Goal: Transaction & Acquisition: Book appointment/travel/reservation

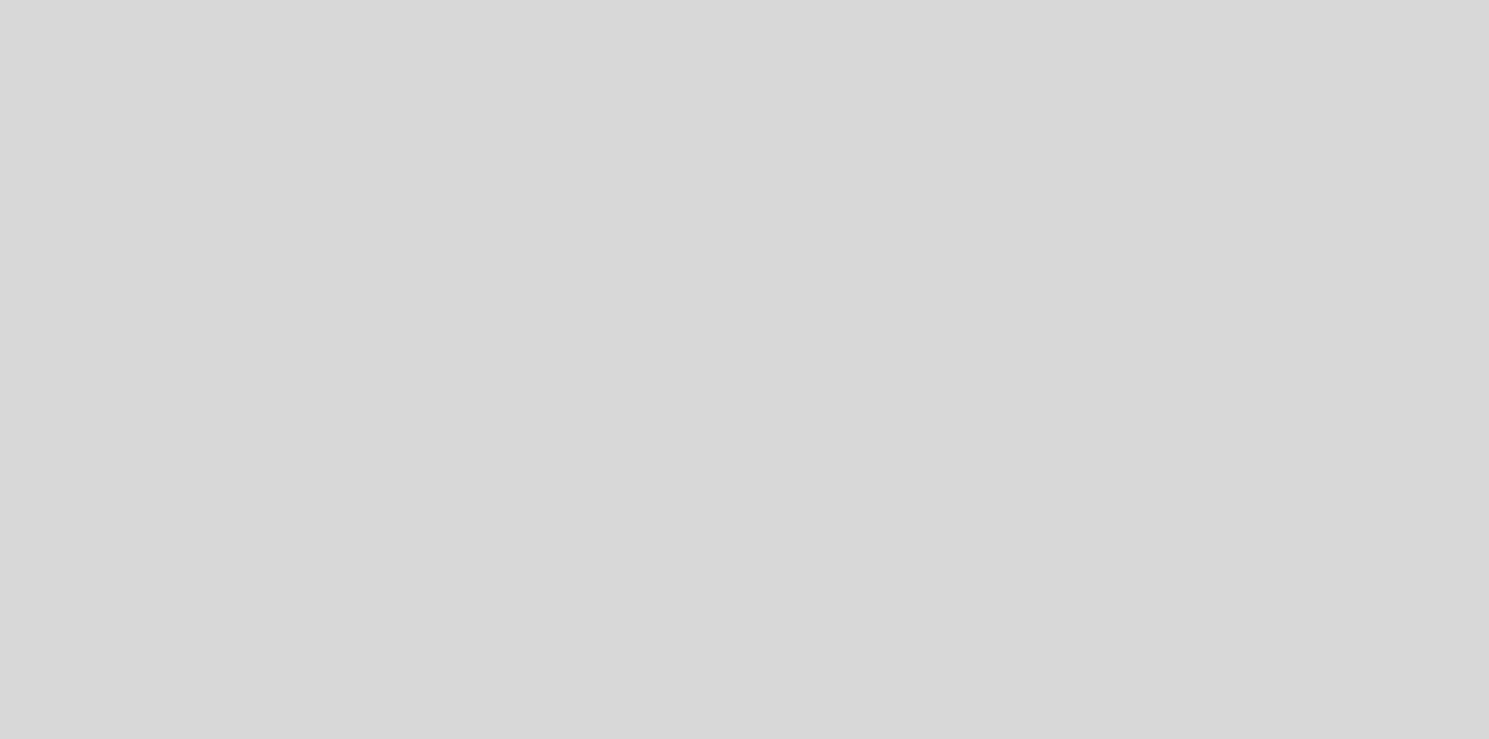
select select "es"
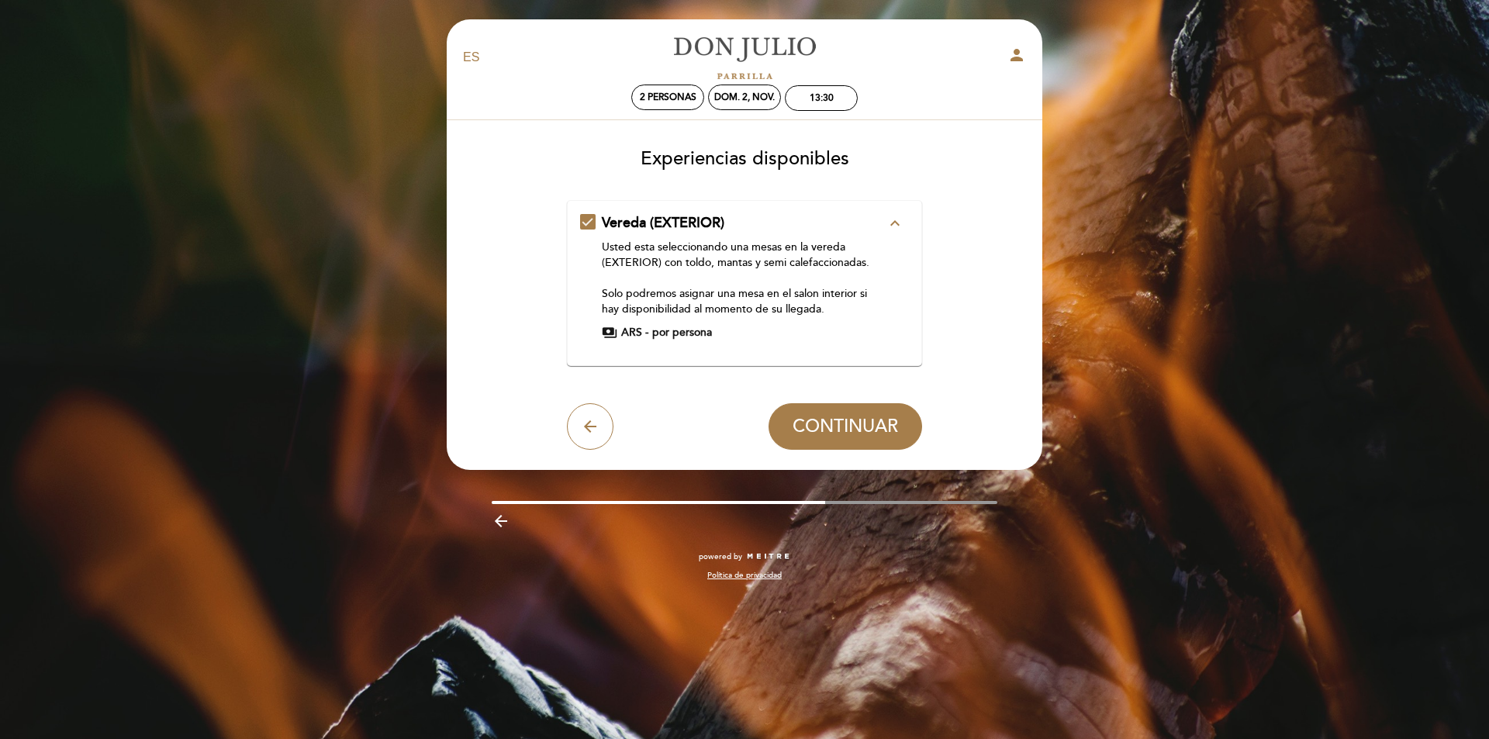
click at [583, 219] on div "Vereda (EXTERIOR) expand_less Usted esta seleccionando una mesas en la vereda (…" at bounding box center [745, 276] width 330 height 127
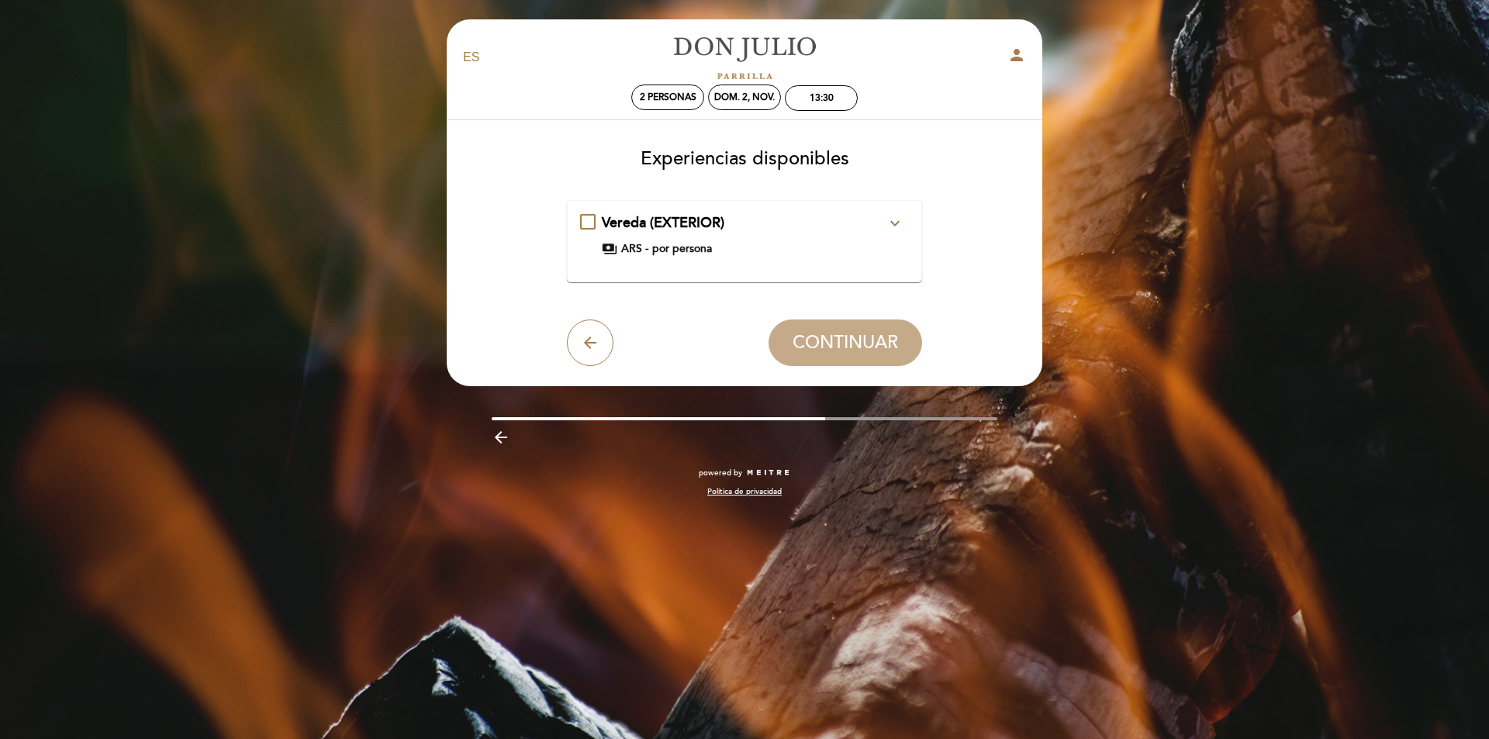
click at [589, 215] on div "Vereda (EXTERIOR) expand_more Usted esta seleccionando una mesas en la vereda (…" at bounding box center [745, 234] width 330 height 43
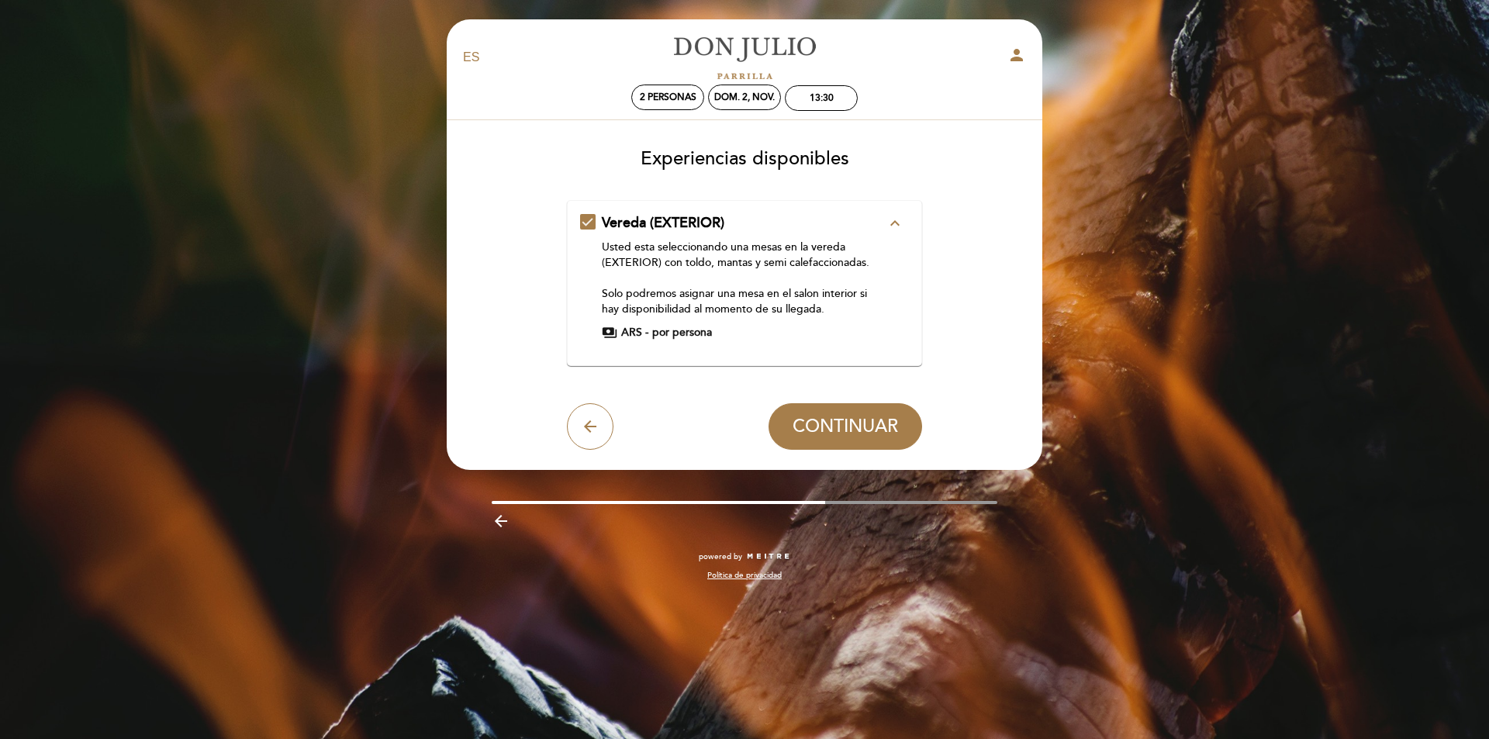
click at [661, 333] on span "por persona" at bounding box center [682, 333] width 60 height 16
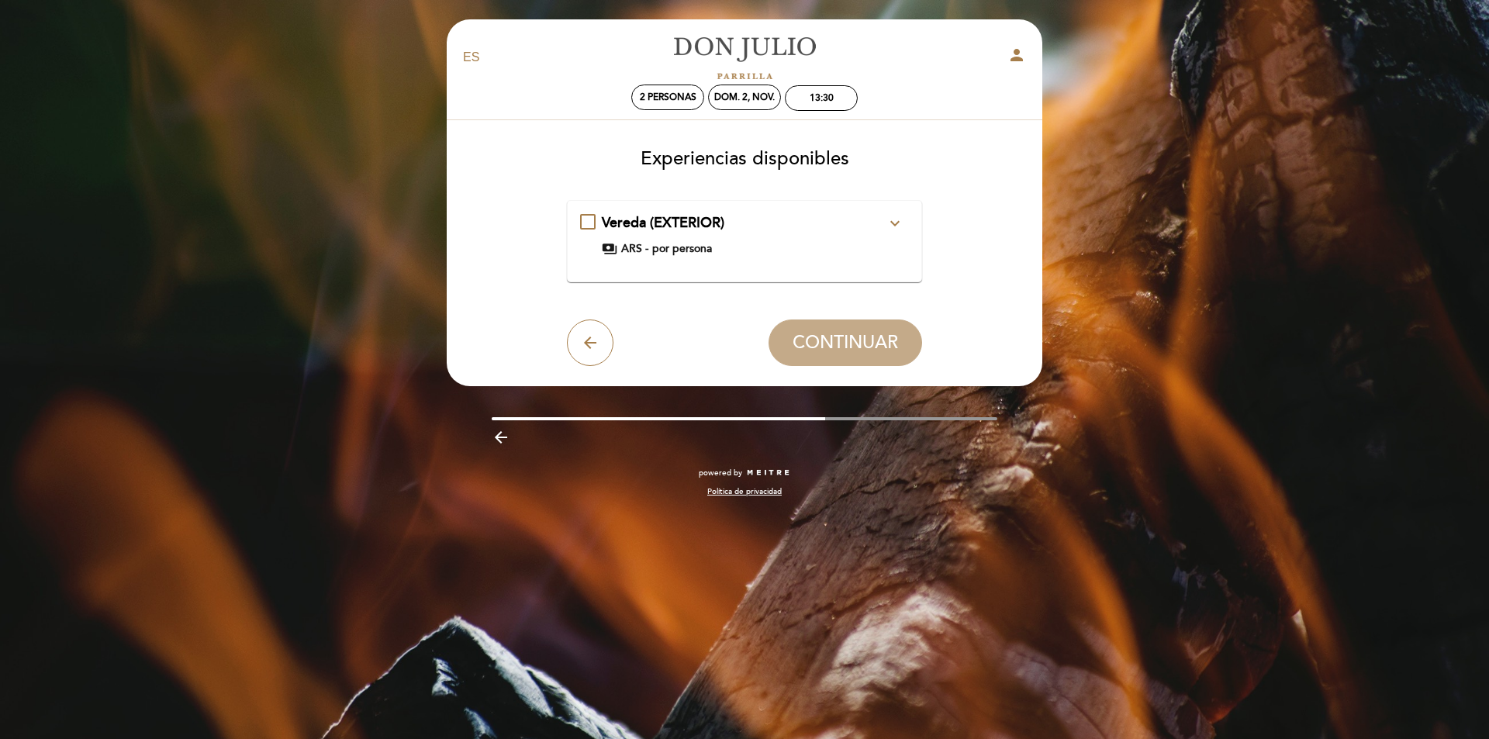
click at [655, 226] on span "Vereda (EXTERIOR)" at bounding box center [663, 222] width 123 height 17
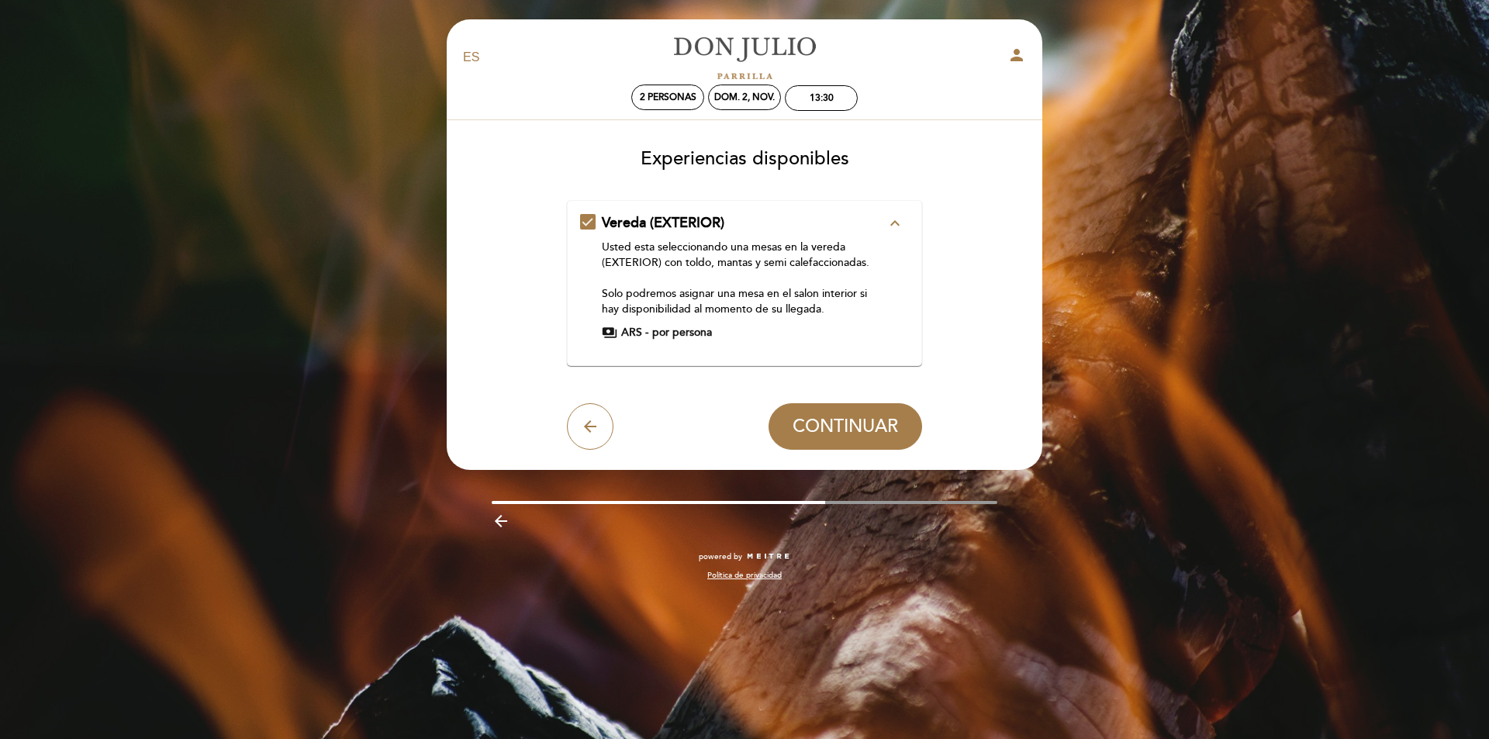
click at [655, 226] on span "Vereda (EXTERIOR)" at bounding box center [663, 222] width 123 height 17
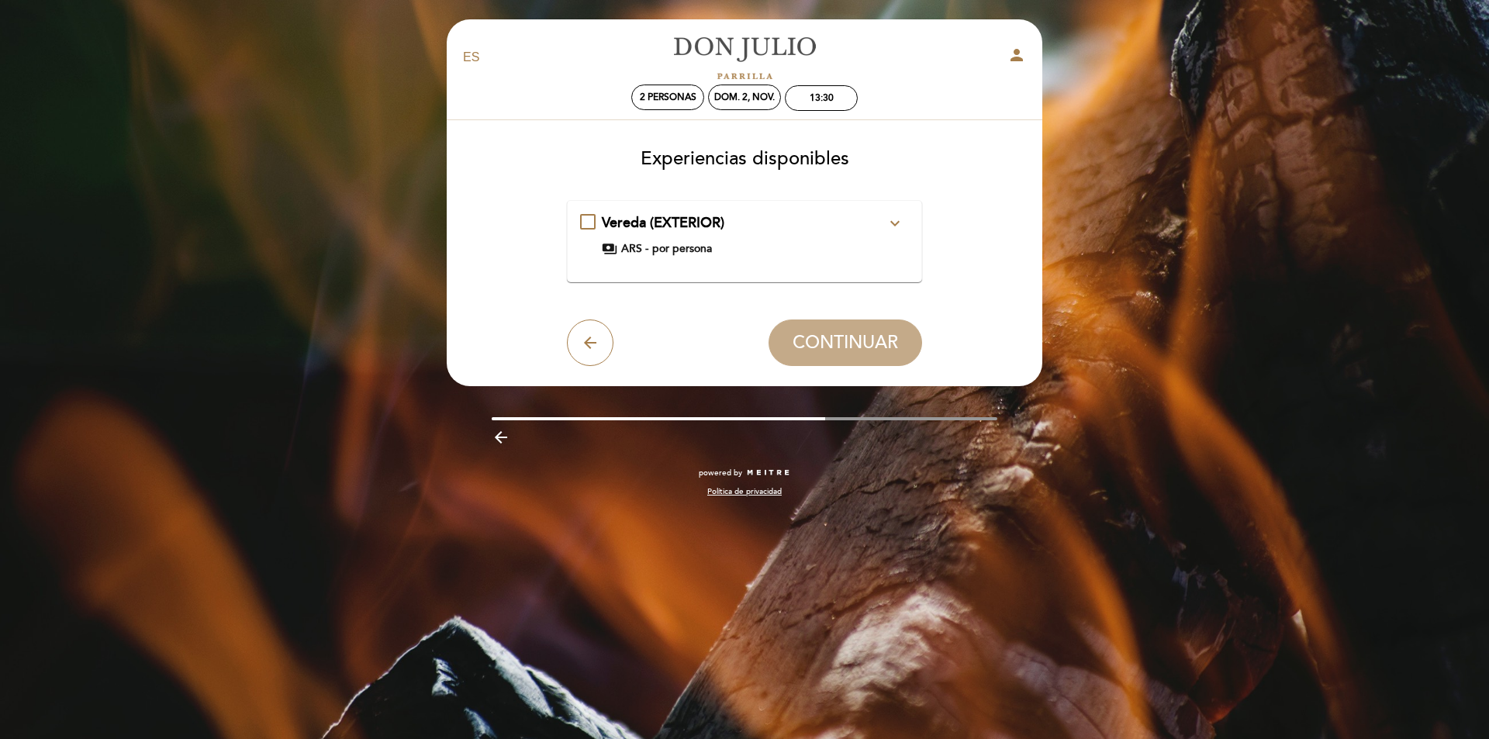
click at [668, 219] on span "Vereda (EXTERIOR)" at bounding box center [663, 222] width 123 height 17
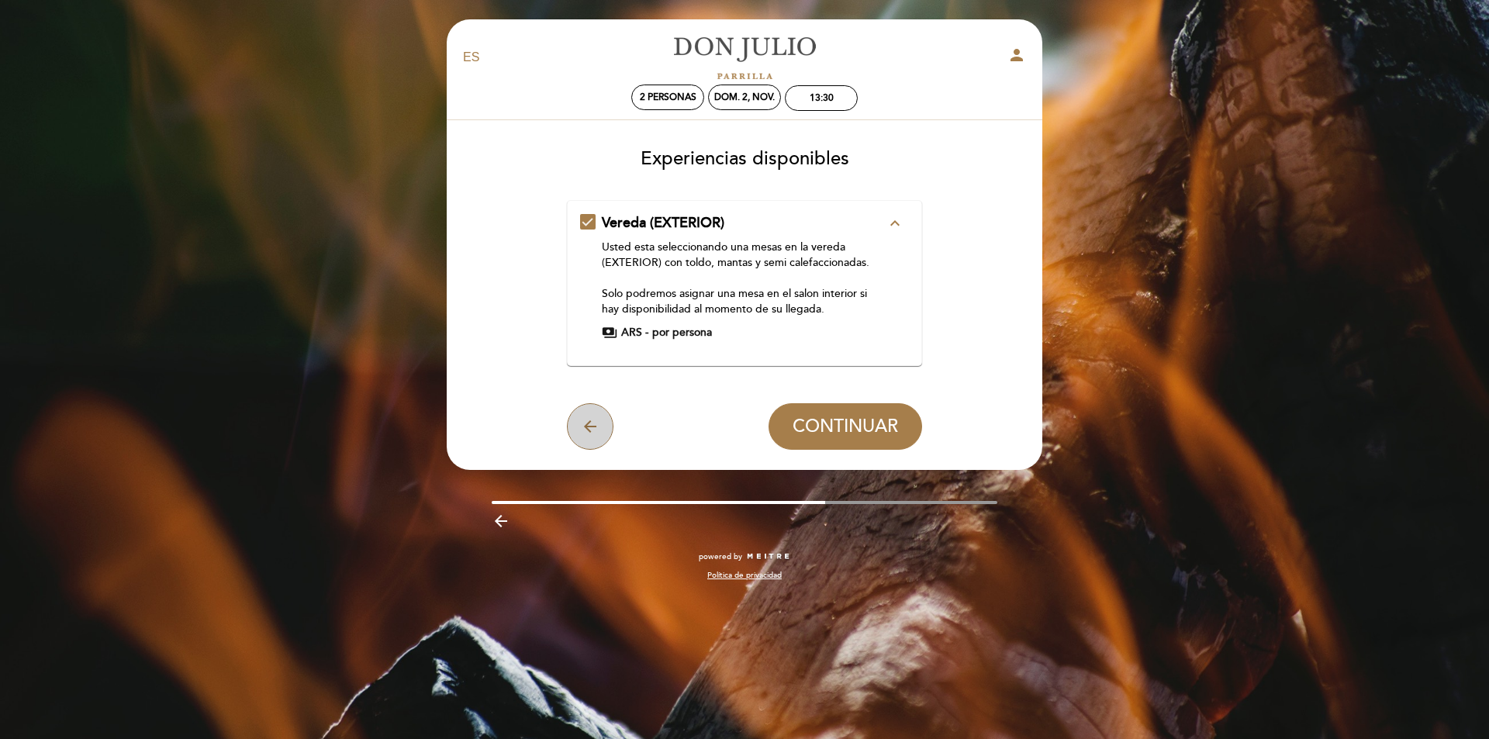
click at [597, 421] on icon "arrow_back" at bounding box center [590, 426] width 19 height 19
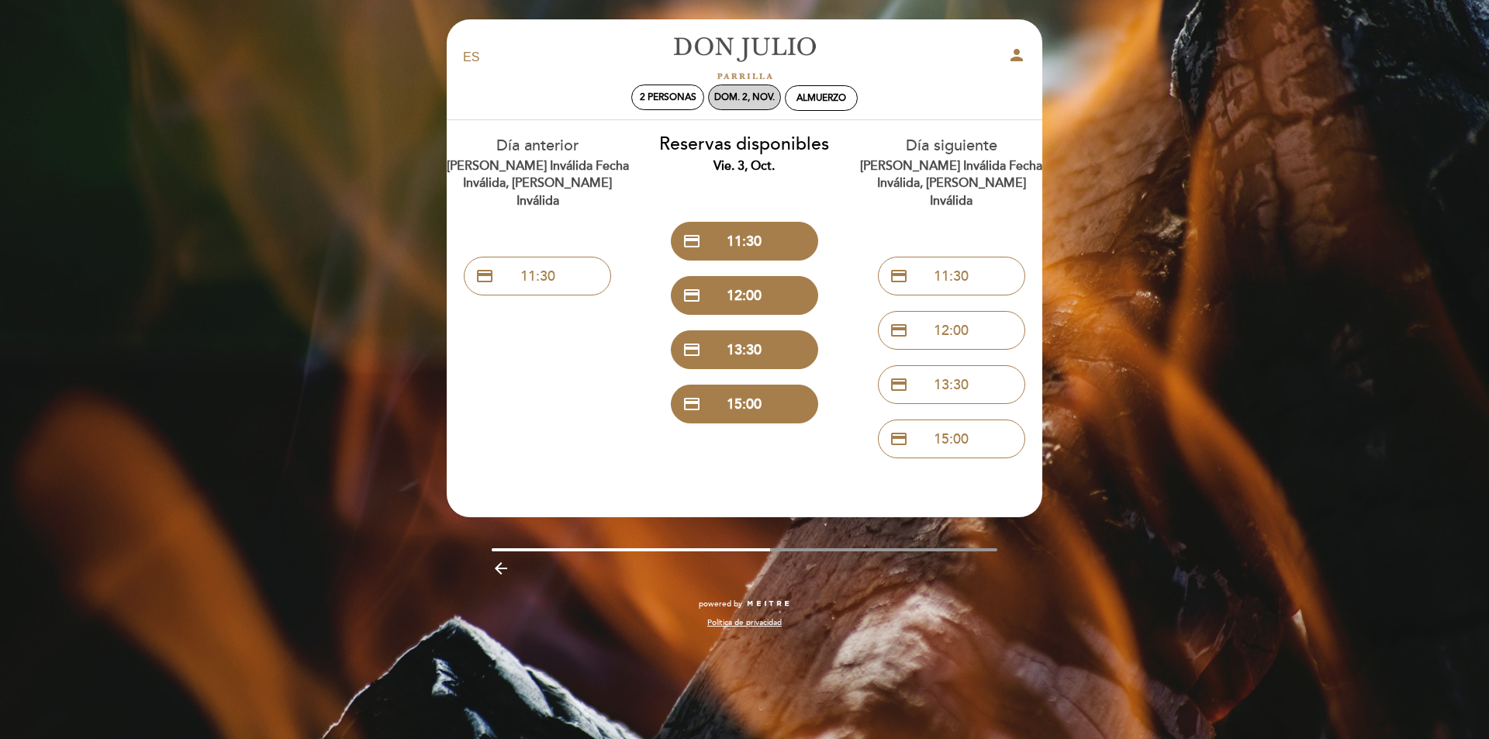
click at [737, 100] on div "dom. 2, nov." at bounding box center [744, 98] width 60 height 12
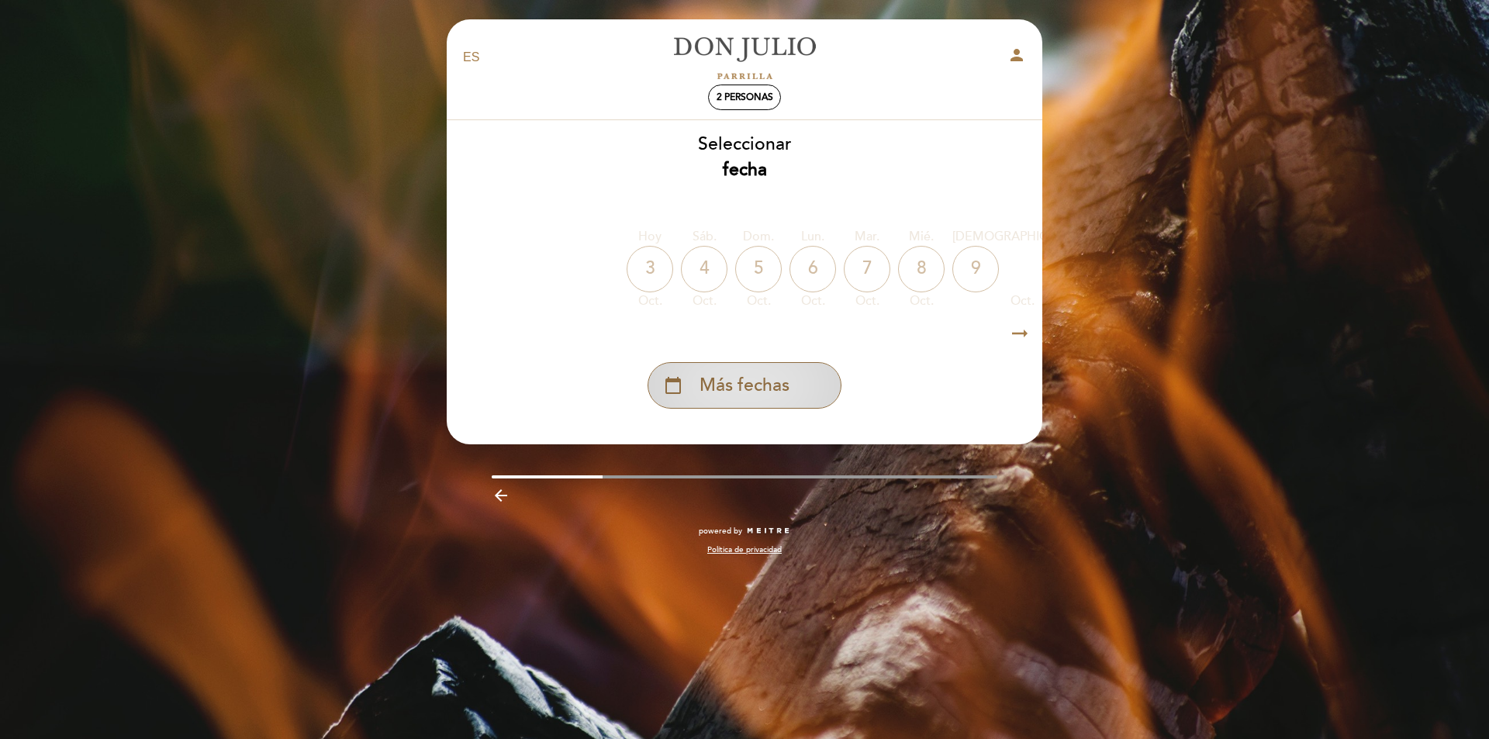
click at [758, 393] on span "Más fechas" at bounding box center [744, 386] width 90 height 26
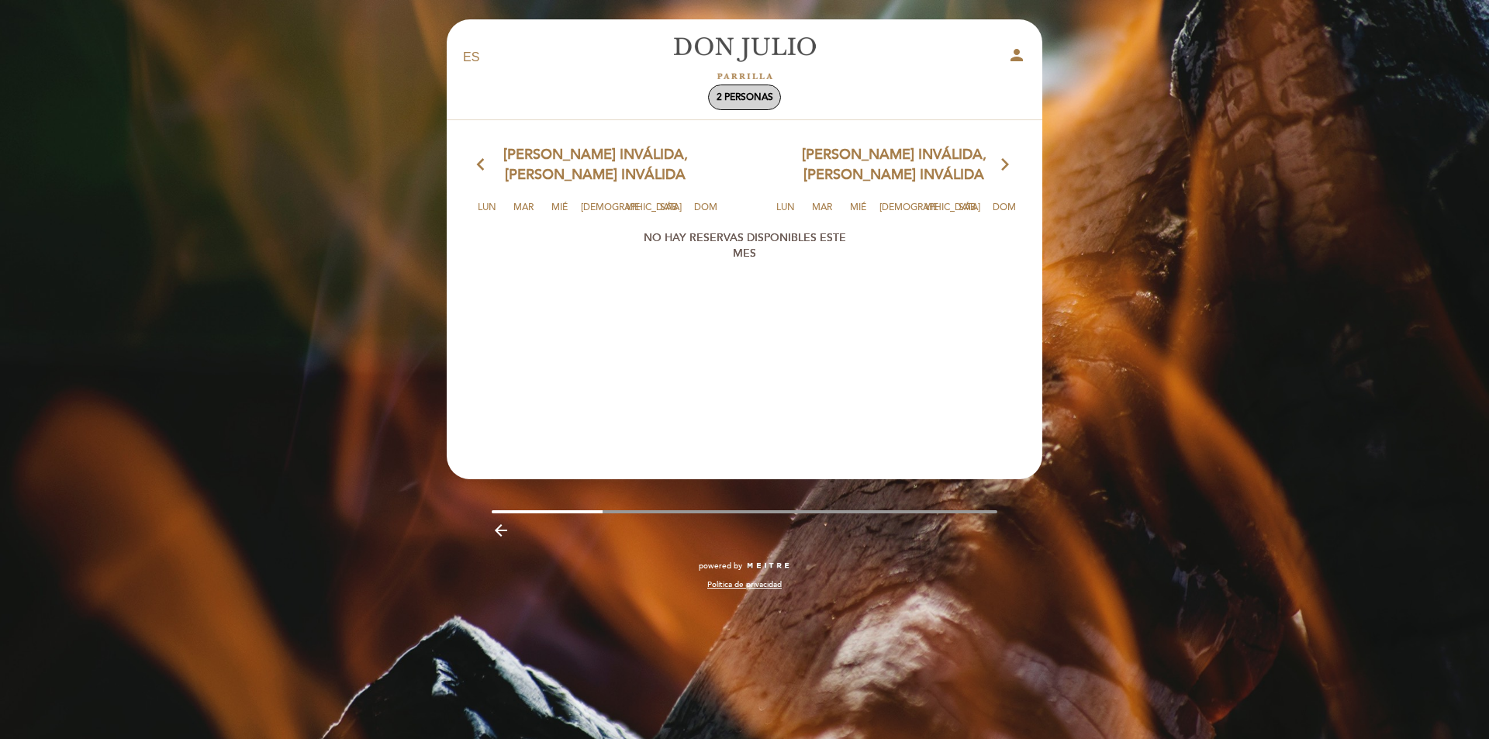
click at [771, 97] on span "2 personas" at bounding box center [745, 98] width 57 height 12
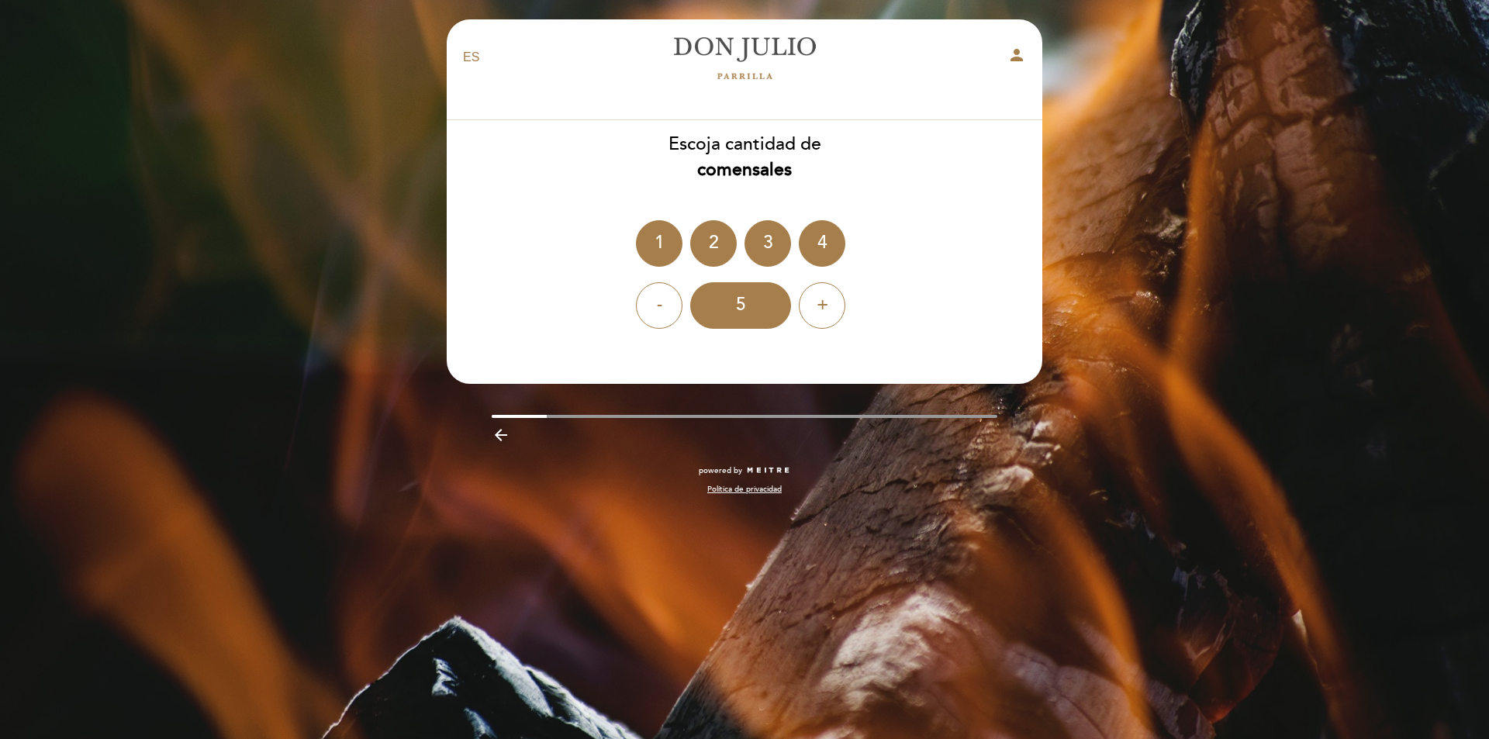
click at [503, 435] on icon "arrow_backward" at bounding box center [501, 435] width 19 height 19
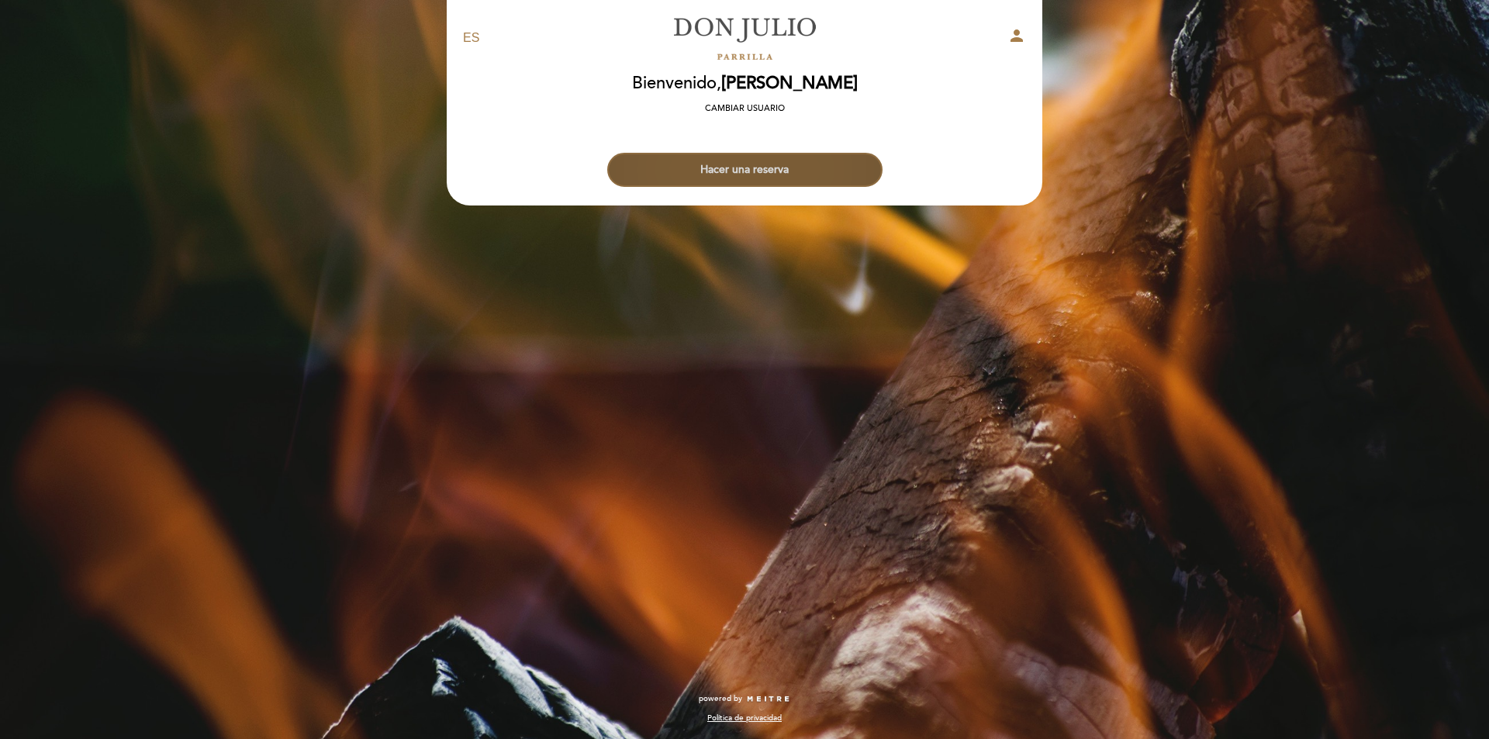
click at [724, 178] on button "Hacer una reserva" at bounding box center [744, 170] width 275 height 34
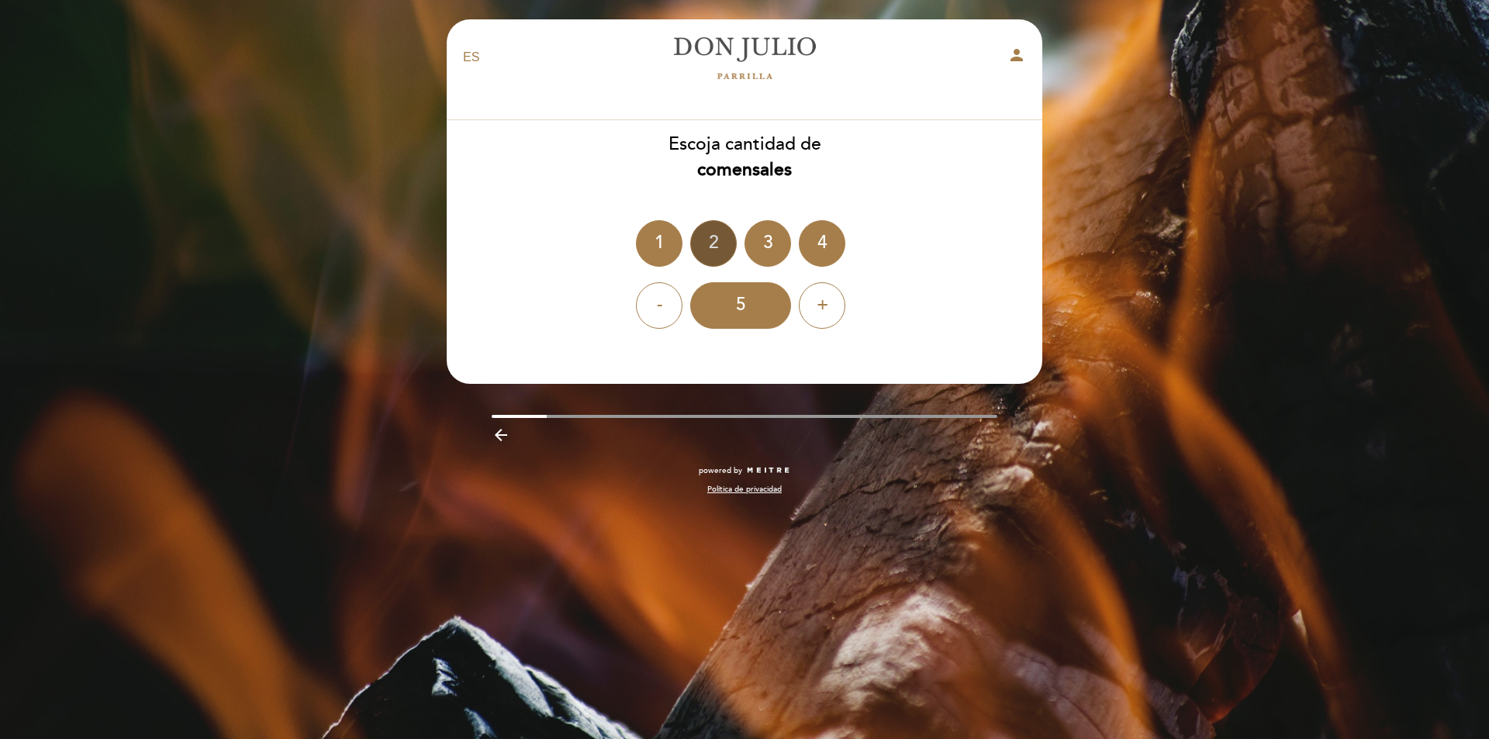
click at [701, 237] on div "2" at bounding box center [713, 243] width 47 height 47
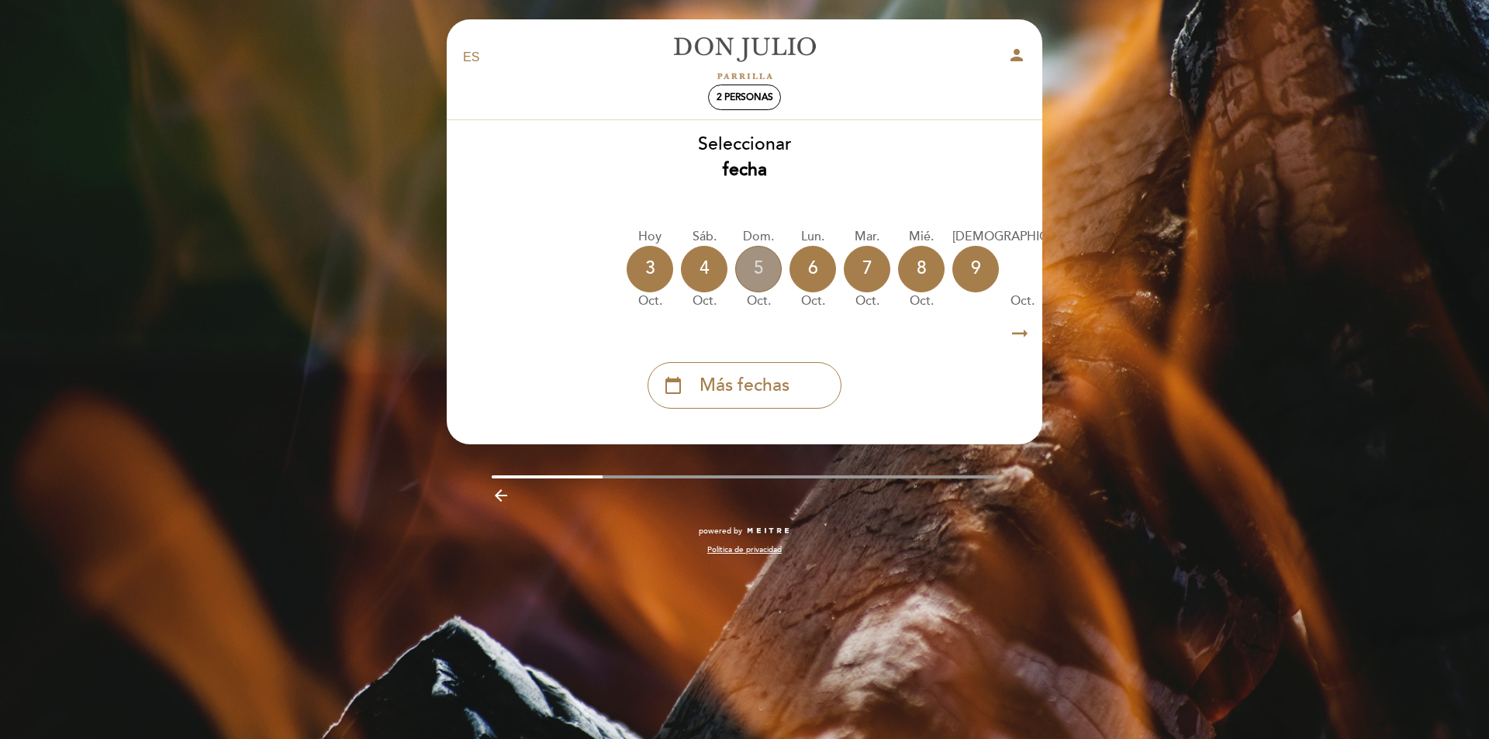
click at [758, 271] on div "5" at bounding box center [758, 269] width 47 height 47
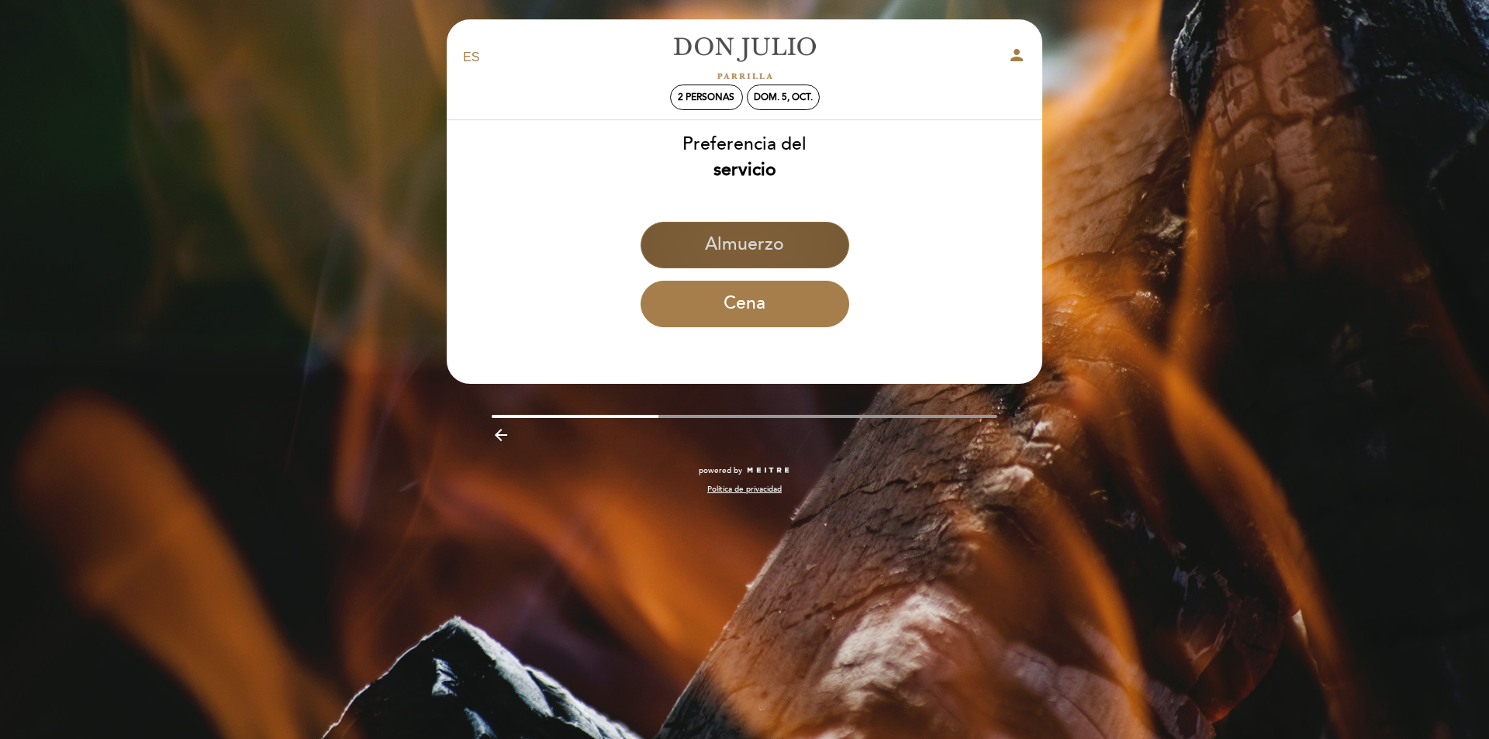
click at [794, 247] on button "Almuerzo" at bounding box center [745, 245] width 209 height 47
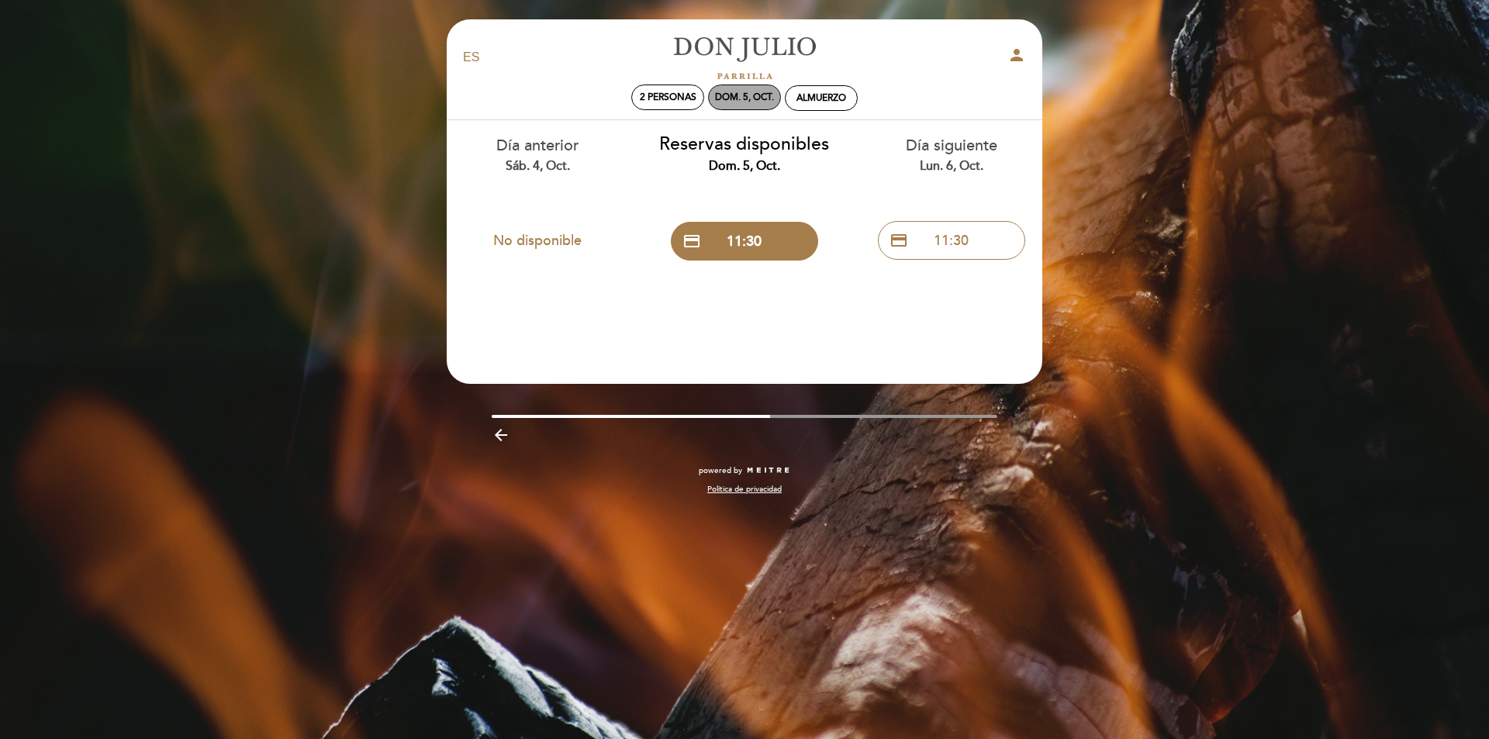
click at [748, 98] on div "dom. 5, oct." at bounding box center [744, 98] width 59 height 12
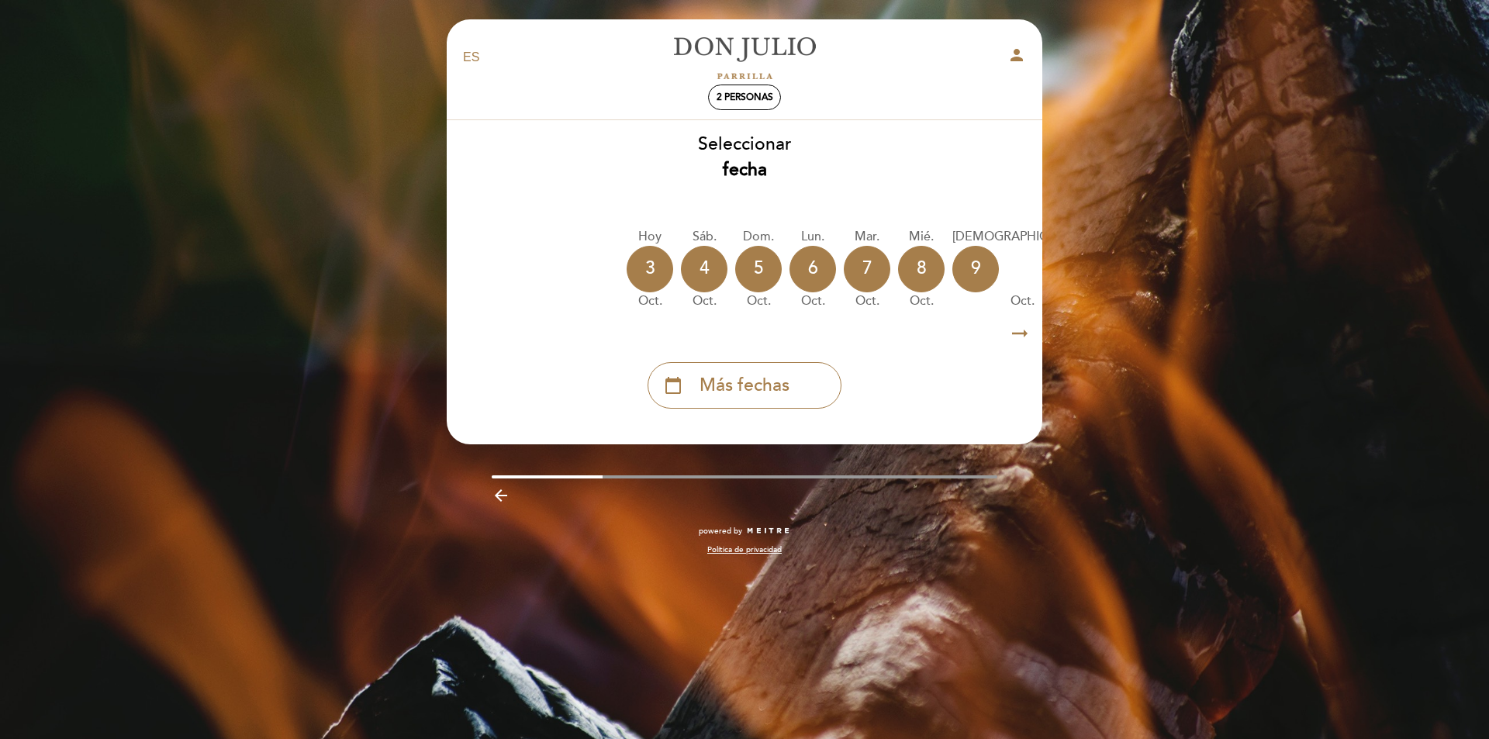
drag, startPoint x: 770, startPoint y: 322, endPoint x: 795, endPoint y: 323, distance: 24.9
click at [794, 323] on div "arrow_right_alt arrow_right_alt" at bounding box center [744, 333] width 597 height 33
click at [801, 320] on div "arrow_right_alt arrow_right_alt" at bounding box center [744, 333] width 597 height 33
click at [786, 378] on span "Más fechas" at bounding box center [744, 386] width 90 height 26
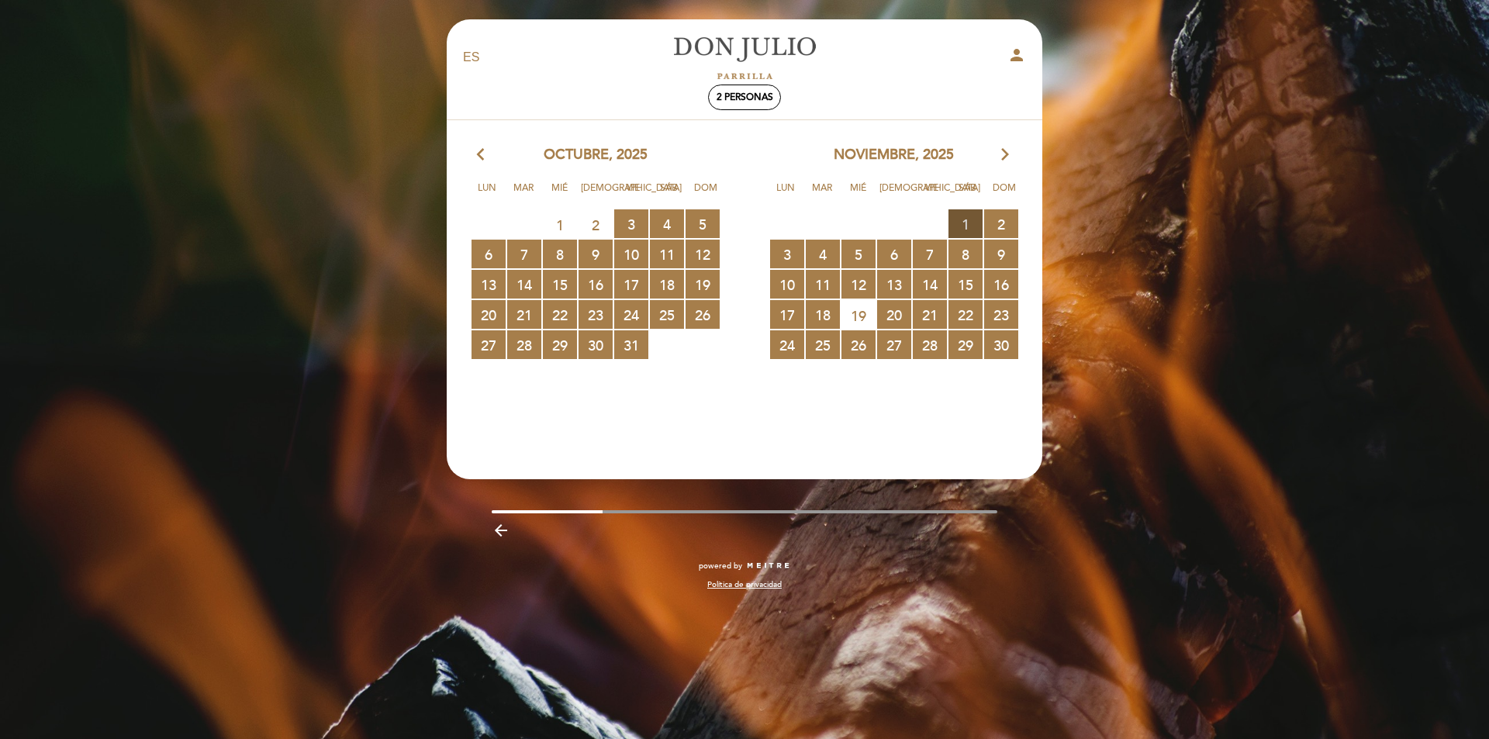
click at [973, 220] on span "1 RESERVAS DISPONIBLES" at bounding box center [965, 223] width 34 height 29
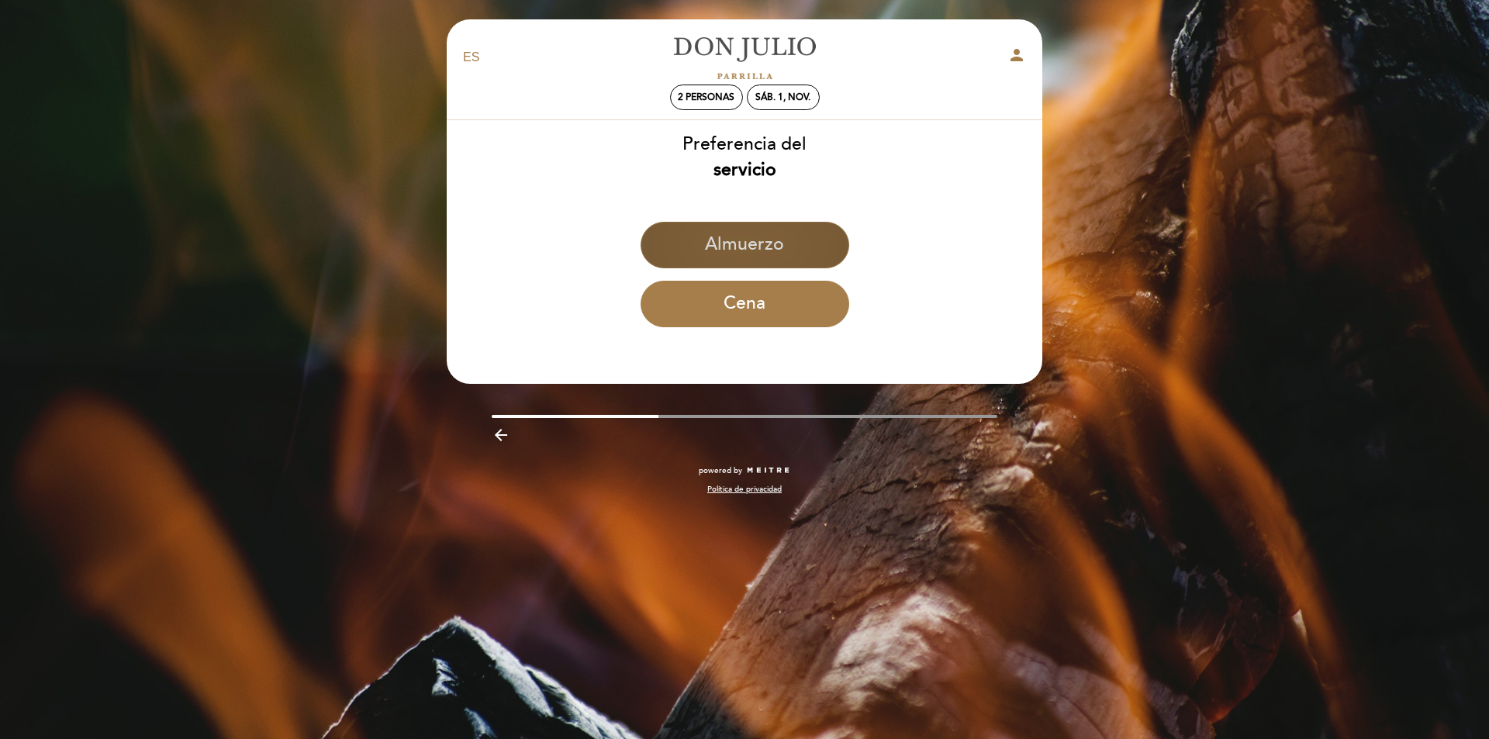
click at [820, 234] on button "Almuerzo" at bounding box center [745, 245] width 209 height 47
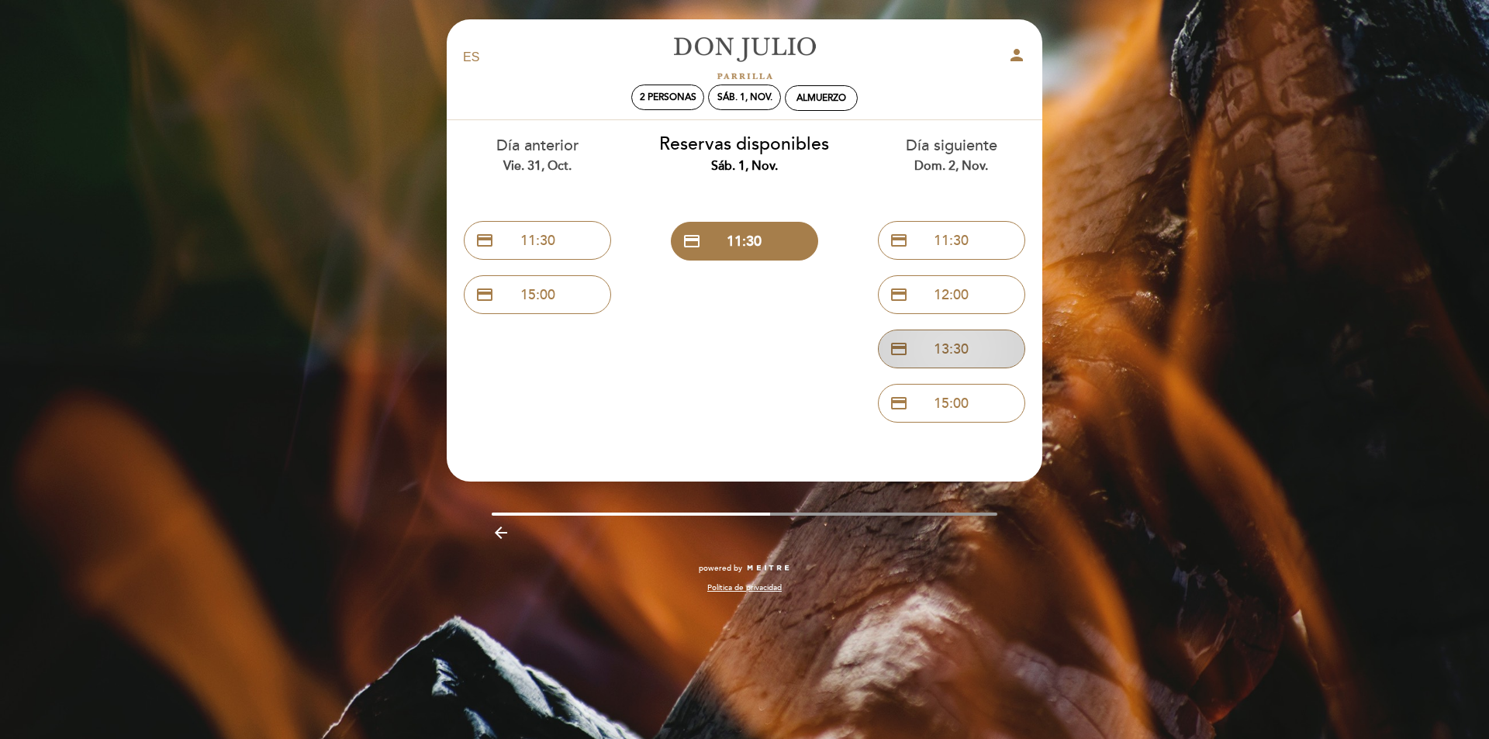
click at [936, 353] on button "credit_card 13:30" at bounding box center [951, 349] width 147 height 39
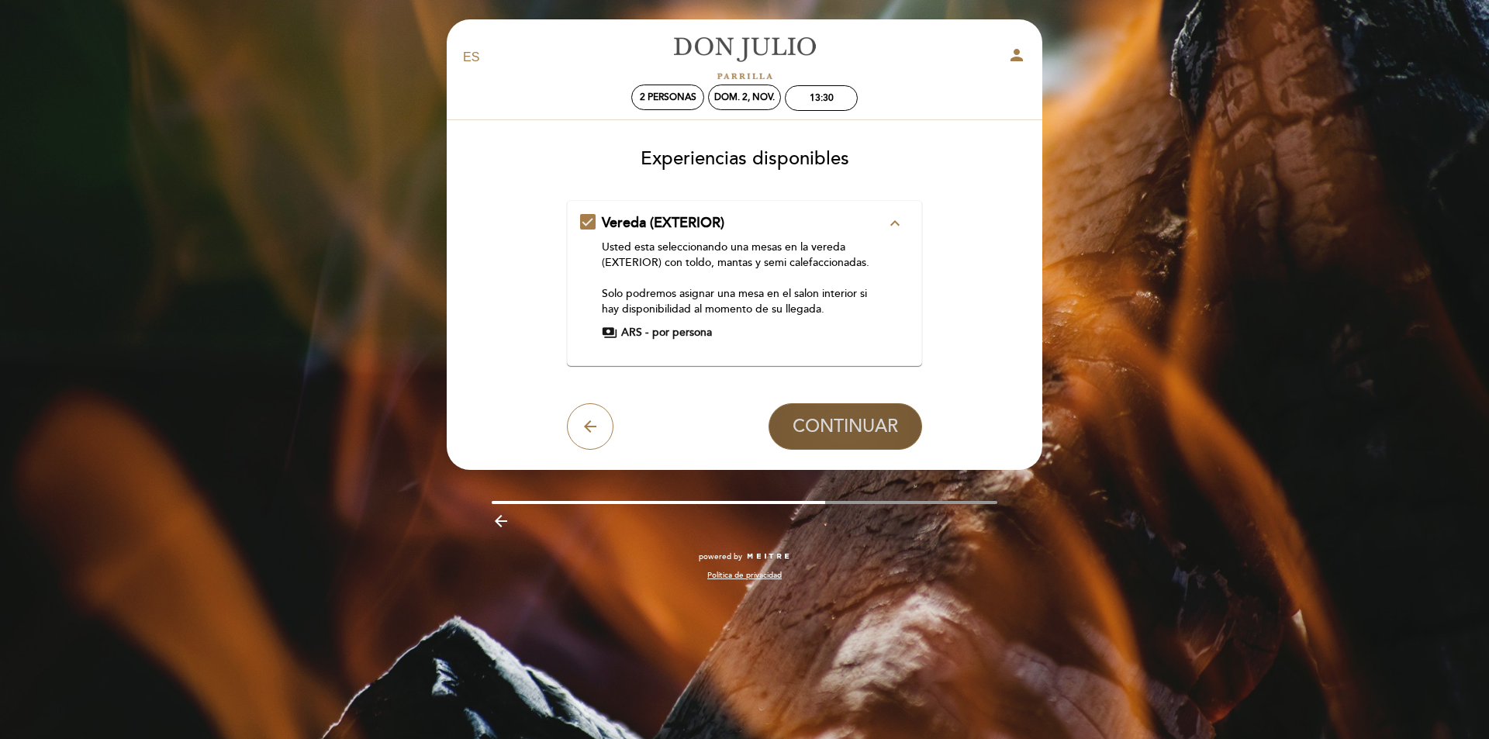
click at [812, 420] on span "CONTINUAR" at bounding box center [845, 427] width 105 height 22
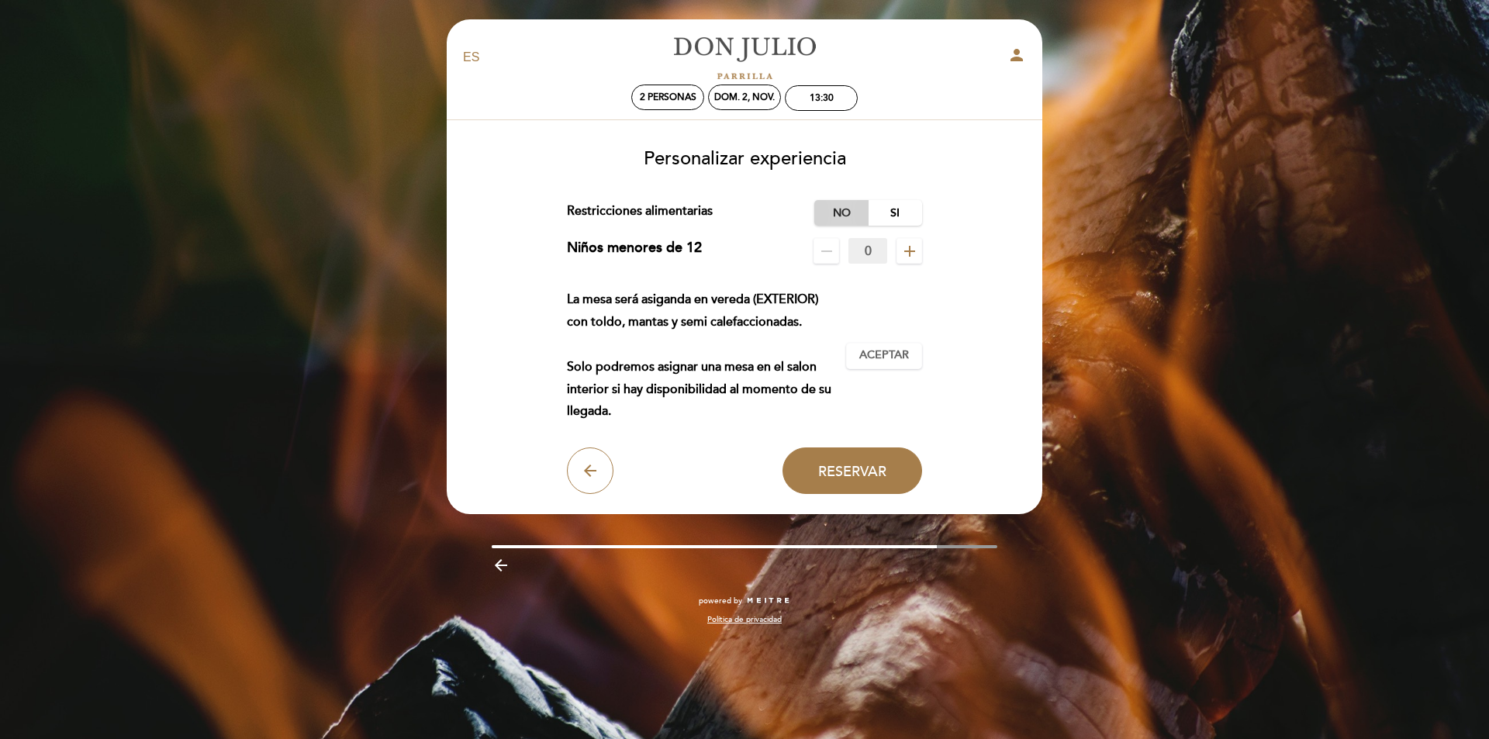
click at [845, 219] on label "No" at bounding box center [841, 213] width 54 height 26
click at [901, 354] on span "Aceptar" at bounding box center [884, 355] width 50 height 16
click at [851, 475] on span "Reservar" at bounding box center [852, 470] width 68 height 17
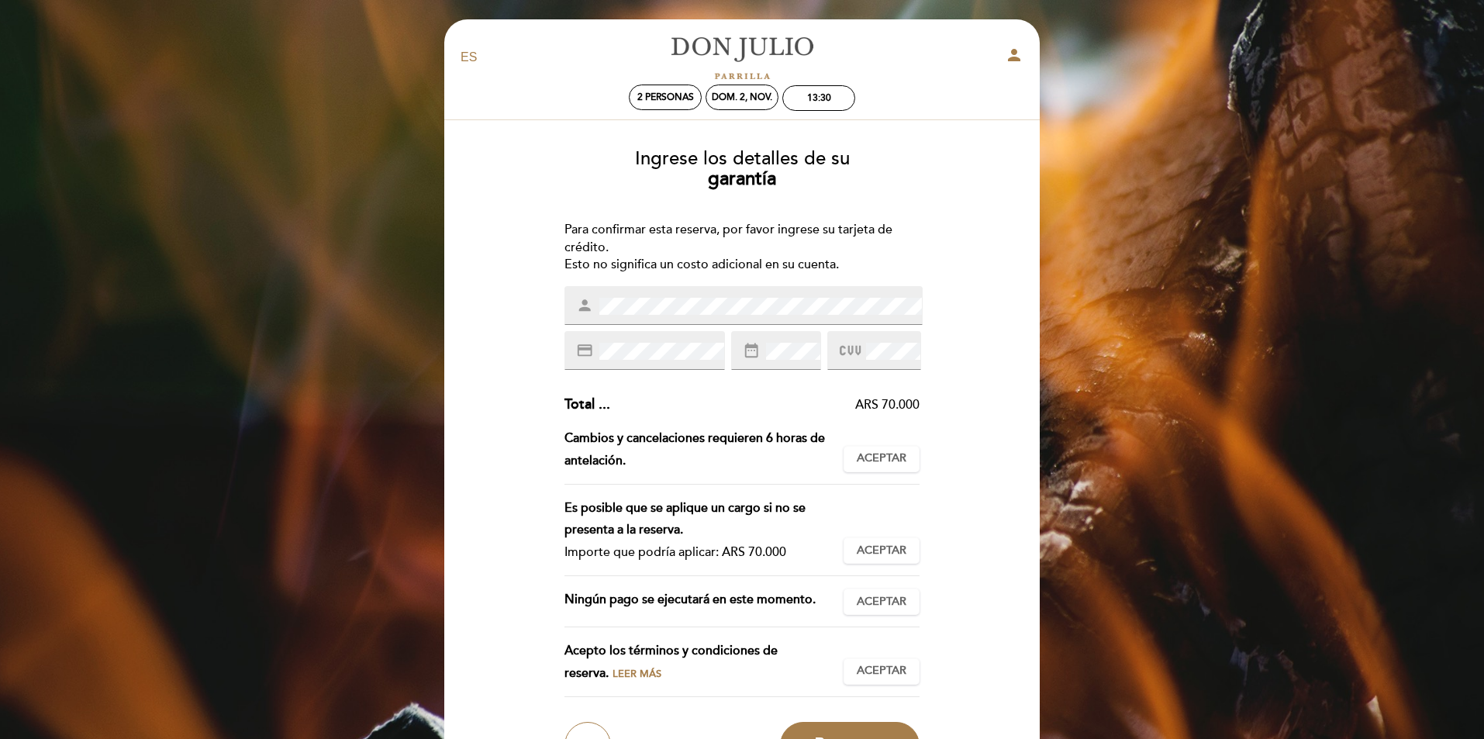
scroll to position [78, 0]
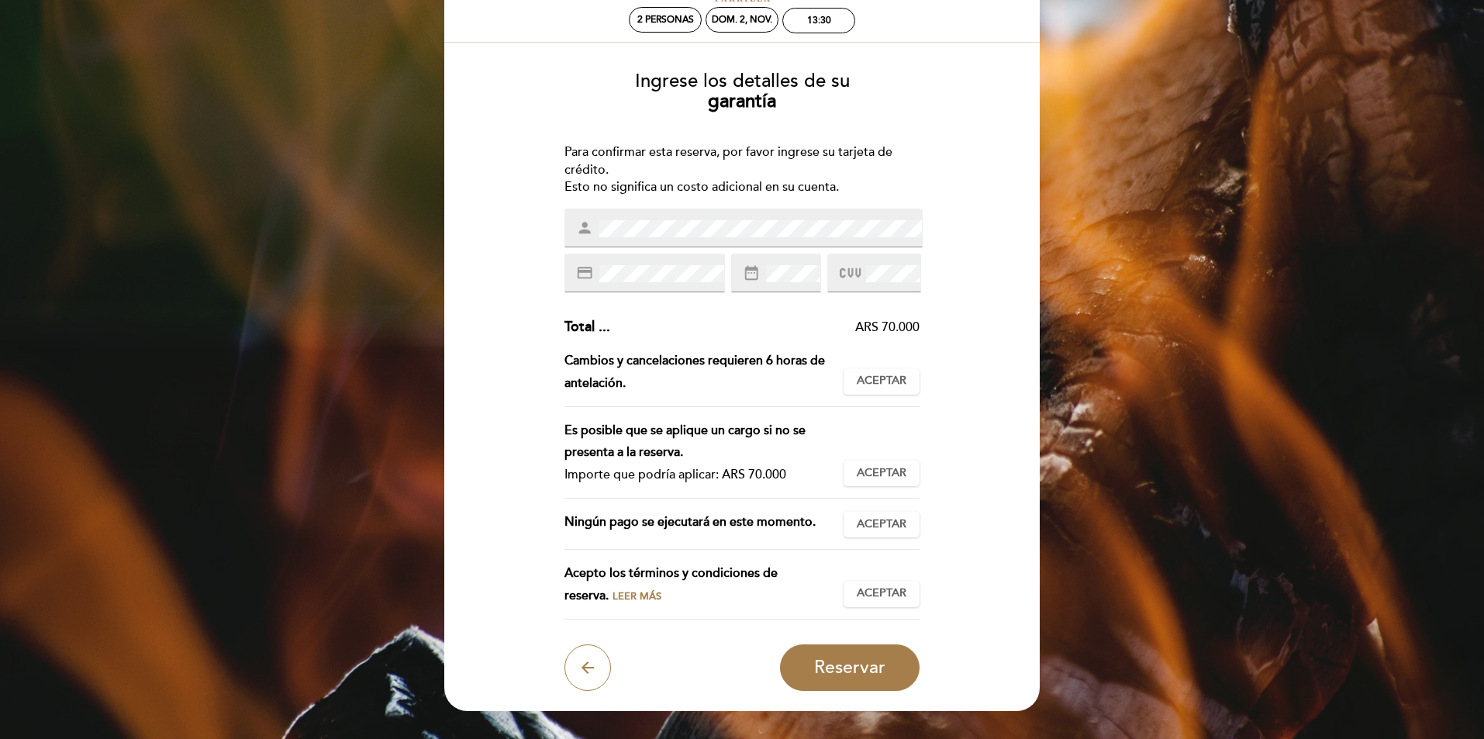
click at [863, 328] on div "ARS 70.000" at bounding box center [765, 328] width 310 height 18
drag, startPoint x: 863, startPoint y: 328, endPoint x: 905, endPoint y: 323, distance: 42.2
click at [903, 323] on div "ARS 70.000" at bounding box center [765, 328] width 310 height 18
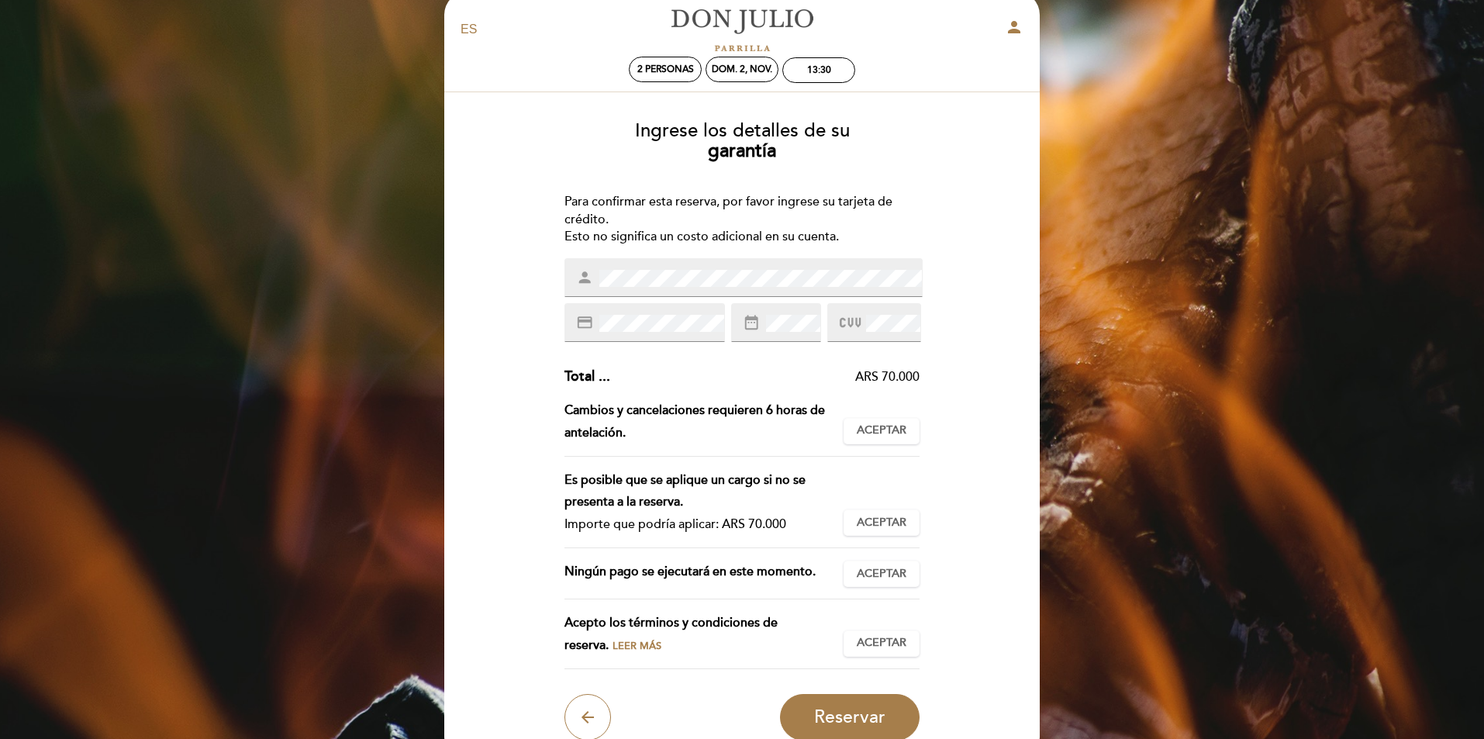
scroll to position [0, 0]
